Goal: Subscribe to service/newsletter

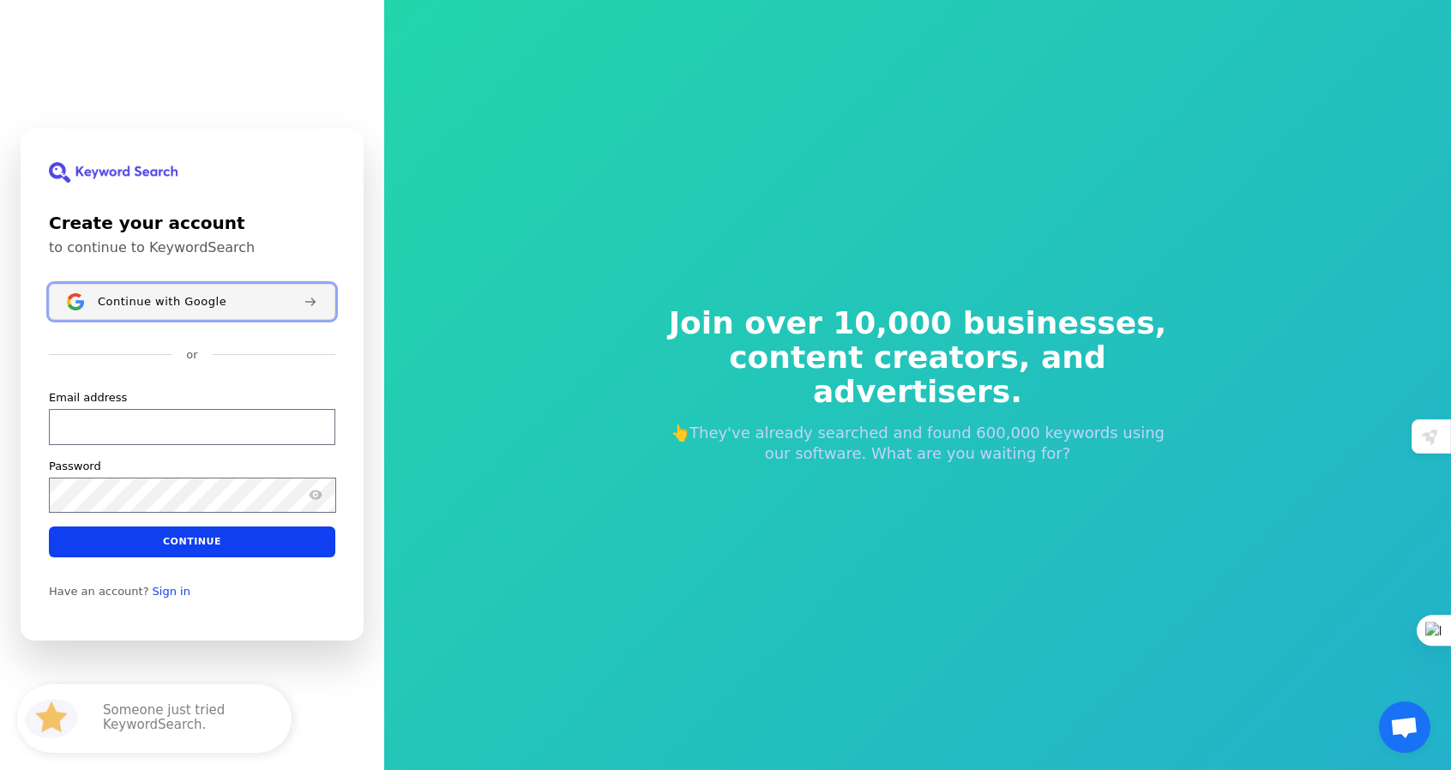
click at [182, 309] on span "Continue with Google" at bounding box center [162, 302] width 129 height 14
